Goal: Task Accomplishment & Management: Use online tool/utility

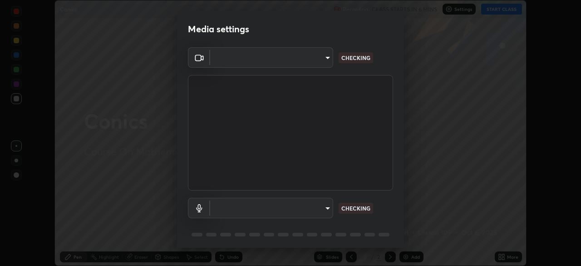
scroll to position [266, 581]
click at [308, 210] on body "Erase all Conics Recording CLASS STARTS IN 6 MINS Settings START CLASS Setting …" at bounding box center [290, 133] width 581 height 266
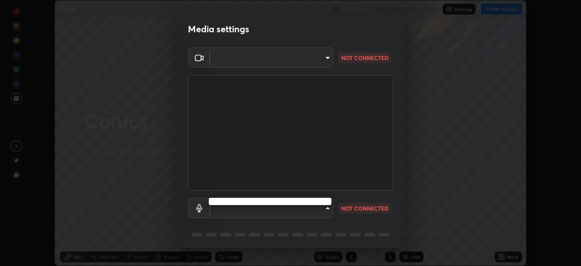
type input "2e9b027d6a4255688e554df818383ce9ed5f881db366686a8468352ce6a31e43"
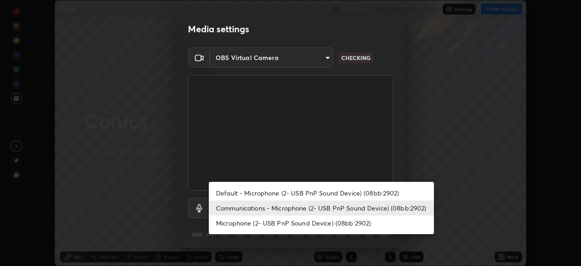
click at [275, 193] on li "Default - Microphone (2- USB PnP Sound Device) (08bb:2902)" at bounding box center [321, 192] width 225 height 15
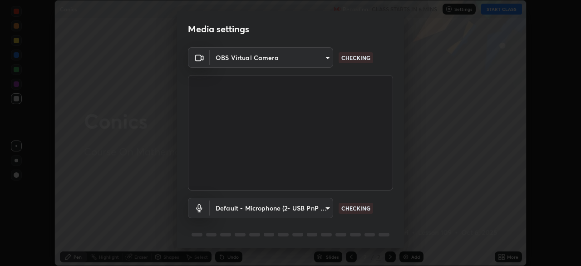
click at [281, 209] on body "Erase all Conics Recording CLASS STARTS IN 6 MINS Settings START CLASS Setting …" at bounding box center [290, 133] width 581 height 266
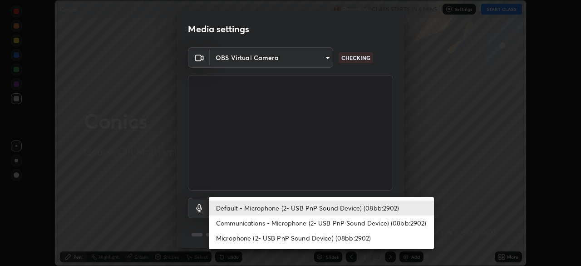
click at [280, 224] on li "Communications - Microphone (2- USB PnP Sound Device) (08bb:2902)" at bounding box center [321, 222] width 225 height 15
type input "communications"
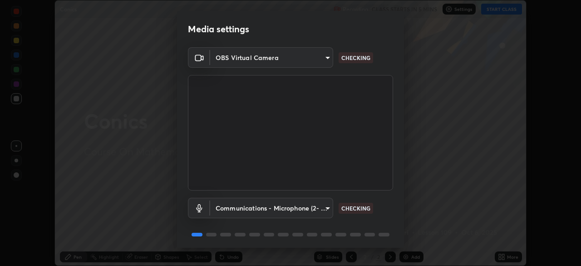
scroll to position [32, 0]
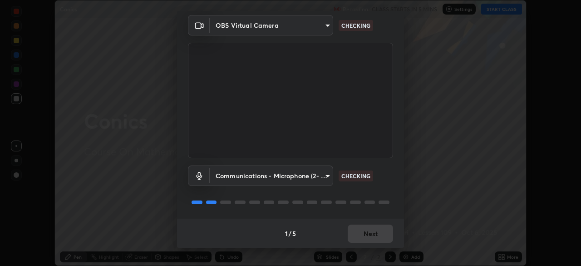
click at [357, 235] on div "1 / 5 Next" at bounding box center [290, 232] width 227 height 29
click at [359, 235] on div "1 / 5 Next" at bounding box center [290, 232] width 227 height 29
click at [361, 233] on div "1 / 5 Next" at bounding box center [290, 232] width 227 height 29
click at [364, 231] on div "1 / 5 Next" at bounding box center [290, 232] width 227 height 29
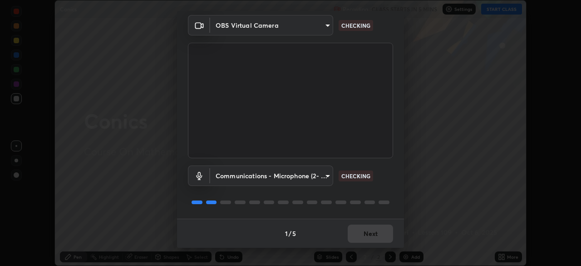
click at [364, 231] on div "1 / 5 Next" at bounding box center [290, 232] width 227 height 29
click at [368, 236] on div "1 / 5 Next" at bounding box center [290, 232] width 227 height 29
click at [370, 233] on div "1 / 5 Next" at bounding box center [290, 232] width 227 height 29
click at [370, 236] on div "1 / 5 Next" at bounding box center [290, 232] width 227 height 29
click at [372, 239] on div "1 / 5 Next" at bounding box center [290, 232] width 227 height 29
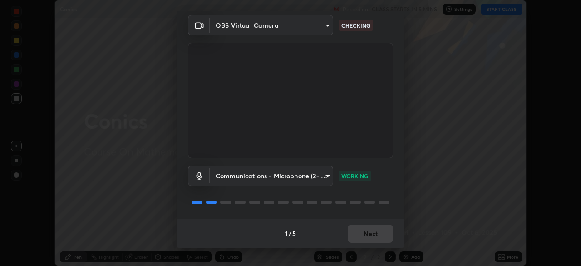
click at [378, 236] on div "1 / 5 Next" at bounding box center [290, 232] width 227 height 29
click at [374, 234] on div "1 / 5 Next" at bounding box center [290, 232] width 227 height 29
click at [375, 237] on div "1 / 5 Next" at bounding box center [290, 232] width 227 height 29
click at [371, 237] on div "1 / 5 Next" at bounding box center [290, 232] width 227 height 29
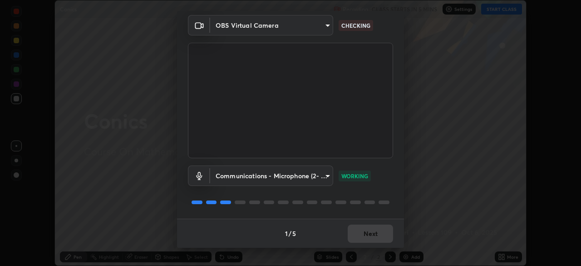
click at [374, 236] on div "1 / 5 Next" at bounding box center [290, 232] width 227 height 29
click at [370, 235] on div "1 / 5 Next" at bounding box center [290, 232] width 227 height 29
click at [374, 235] on button "Next" at bounding box center [370, 233] width 45 height 18
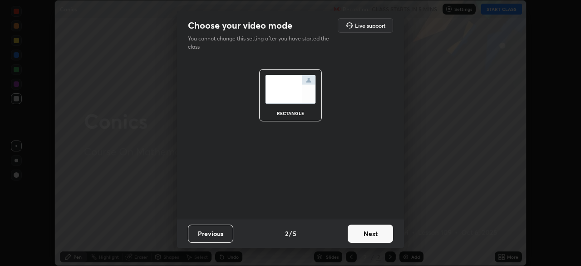
click at [379, 236] on button "Next" at bounding box center [370, 233] width 45 height 18
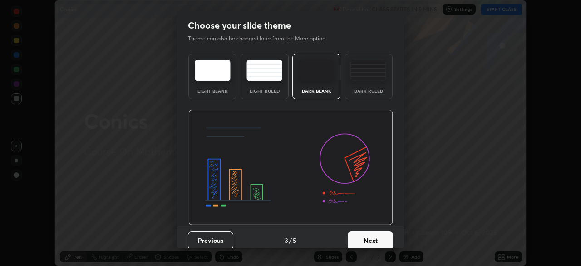
click at [384, 235] on button "Next" at bounding box center [370, 240] width 45 height 18
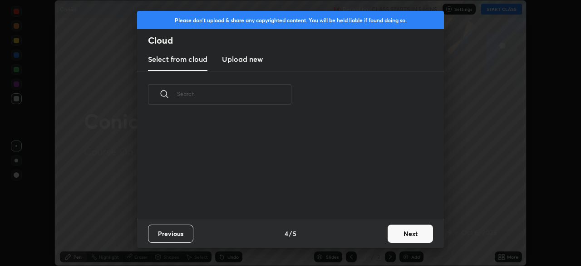
click at [388, 237] on button "Next" at bounding box center [410, 233] width 45 height 18
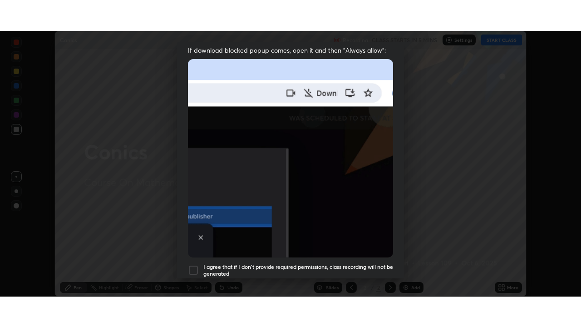
scroll to position [217, 0]
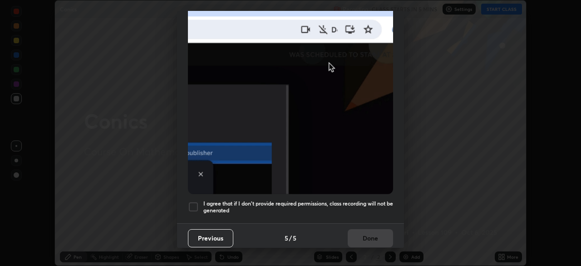
click at [197, 206] on div at bounding box center [193, 206] width 11 height 11
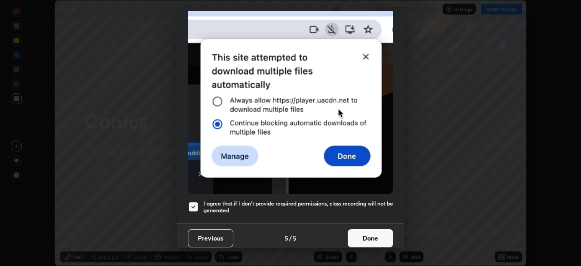
click at [370, 238] on button "Done" at bounding box center [370, 238] width 45 height 18
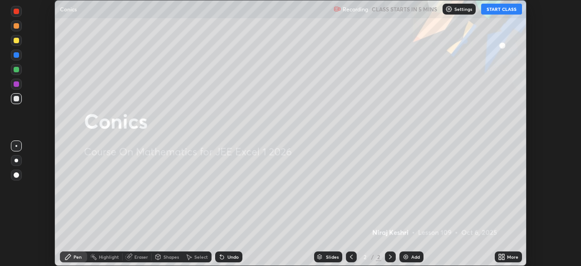
click at [507, 10] on button "START CLASS" at bounding box center [501, 9] width 41 height 11
click at [503, 258] on icon at bounding box center [503, 258] width 2 height 2
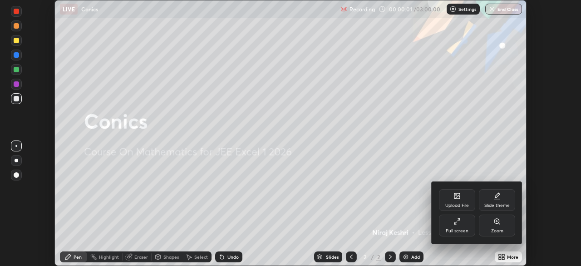
click at [461, 229] on div "Full screen" at bounding box center [457, 230] width 23 height 5
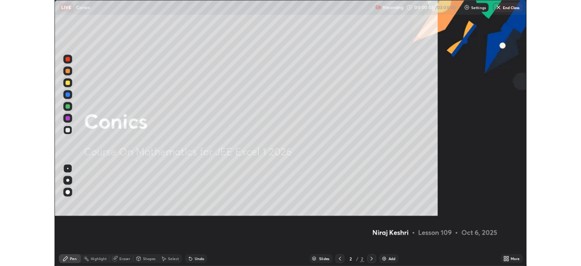
scroll to position [327, 581]
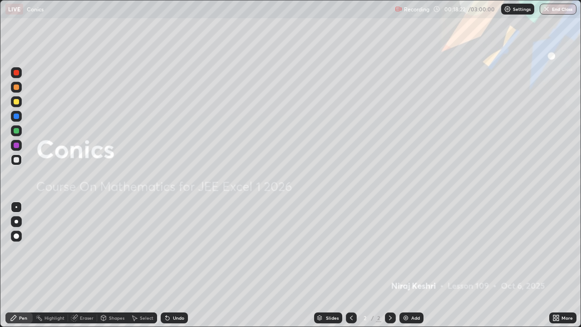
click at [565, 265] on div "More" at bounding box center [562, 317] width 27 height 11
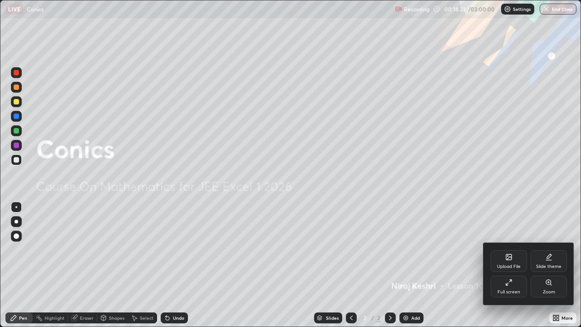
click at [522, 265] on div "Full screen" at bounding box center [509, 287] width 36 height 22
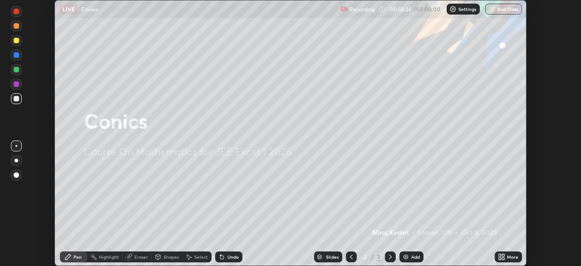
scroll to position [45126, 44811]
